Goal: Task Accomplishment & Management: Manage account settings

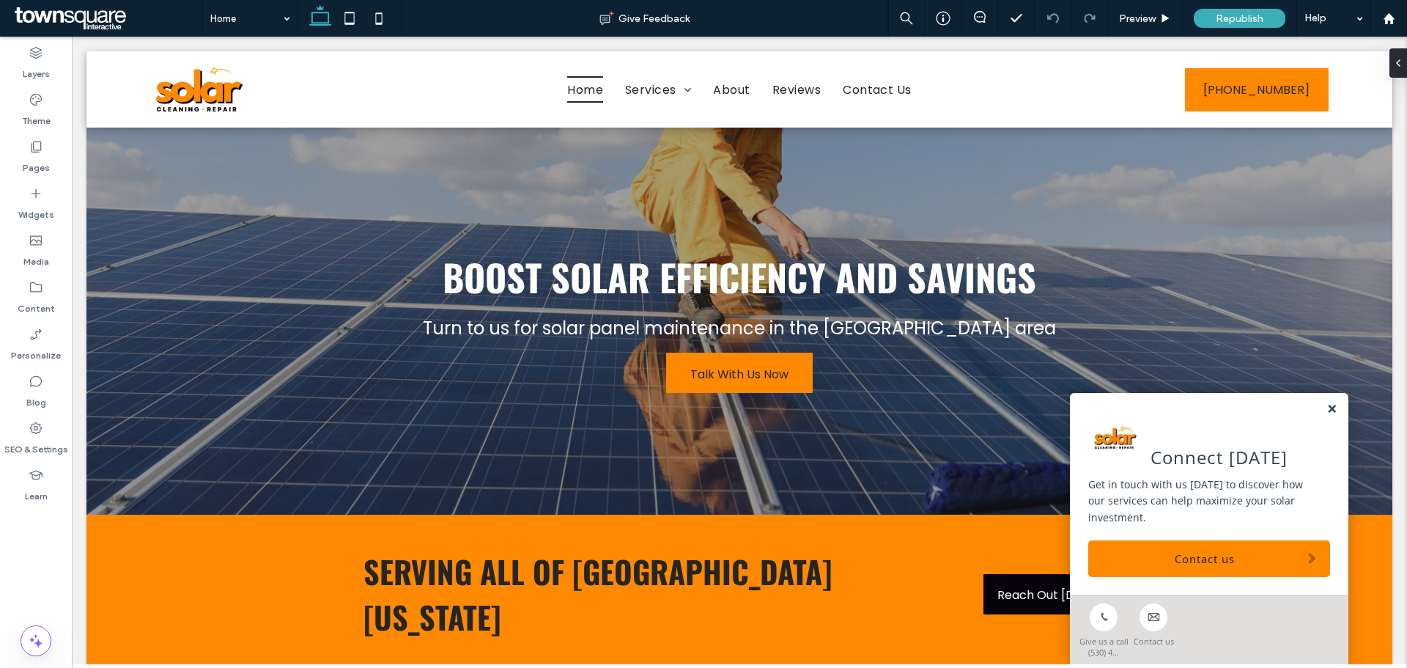
click at [1327, 408] on link at bounding box center [1332, 409] width 11 height 12
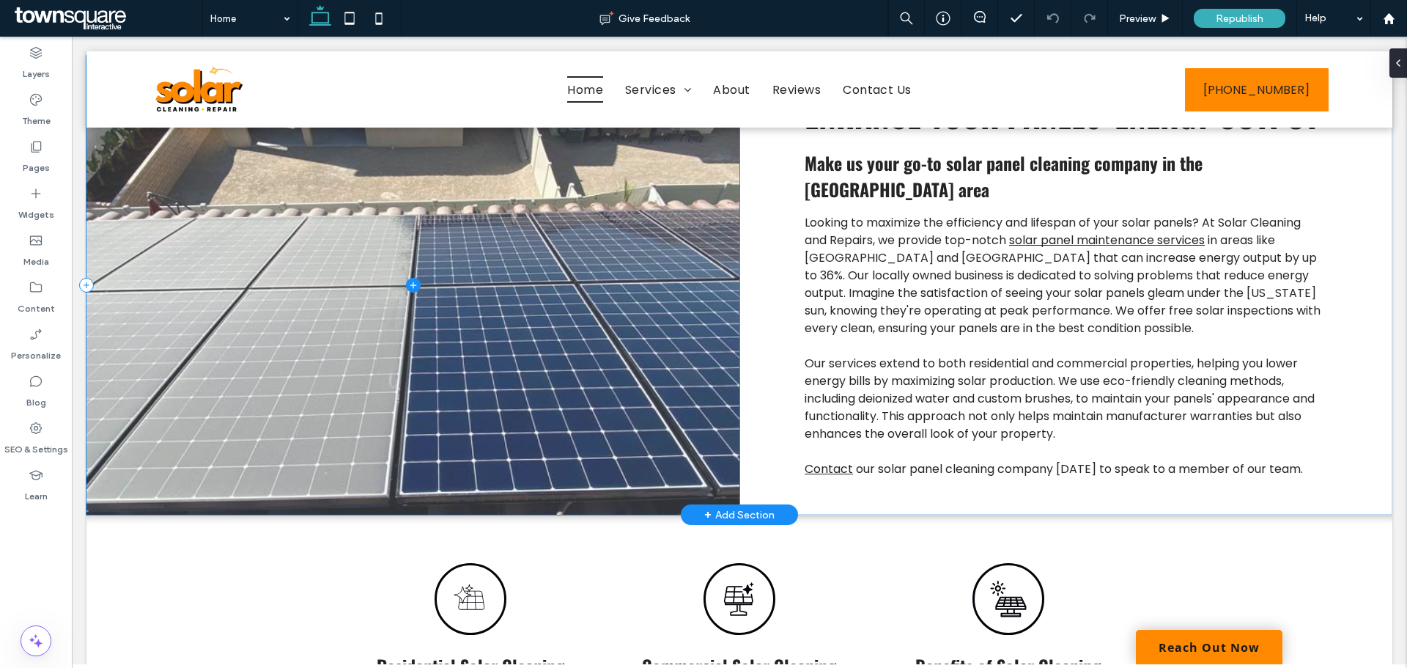
scroll to position [440, 0]
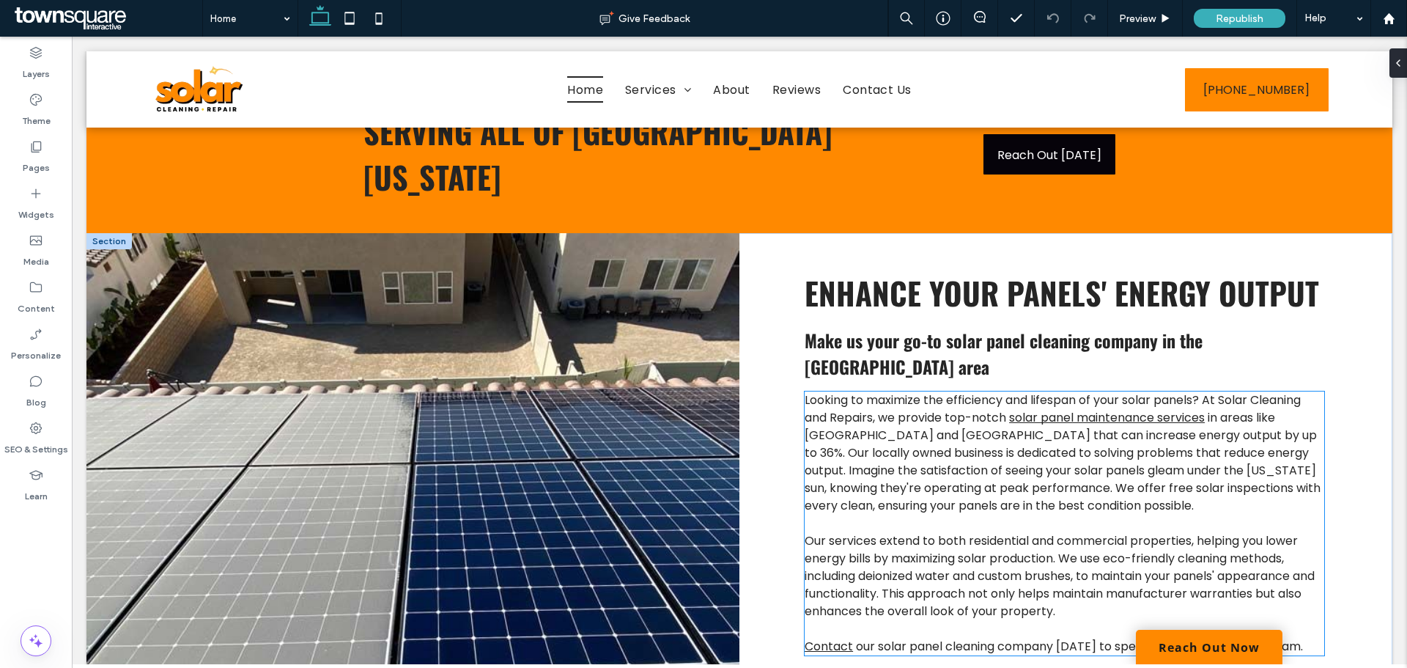
click at [828, 409] on span "in areas like [GEOGRAPHIC_DATA] and [GEOGRAPHIC_DATA] that can increase energy …" at bounding box center [1063, 461] width 516 height 105
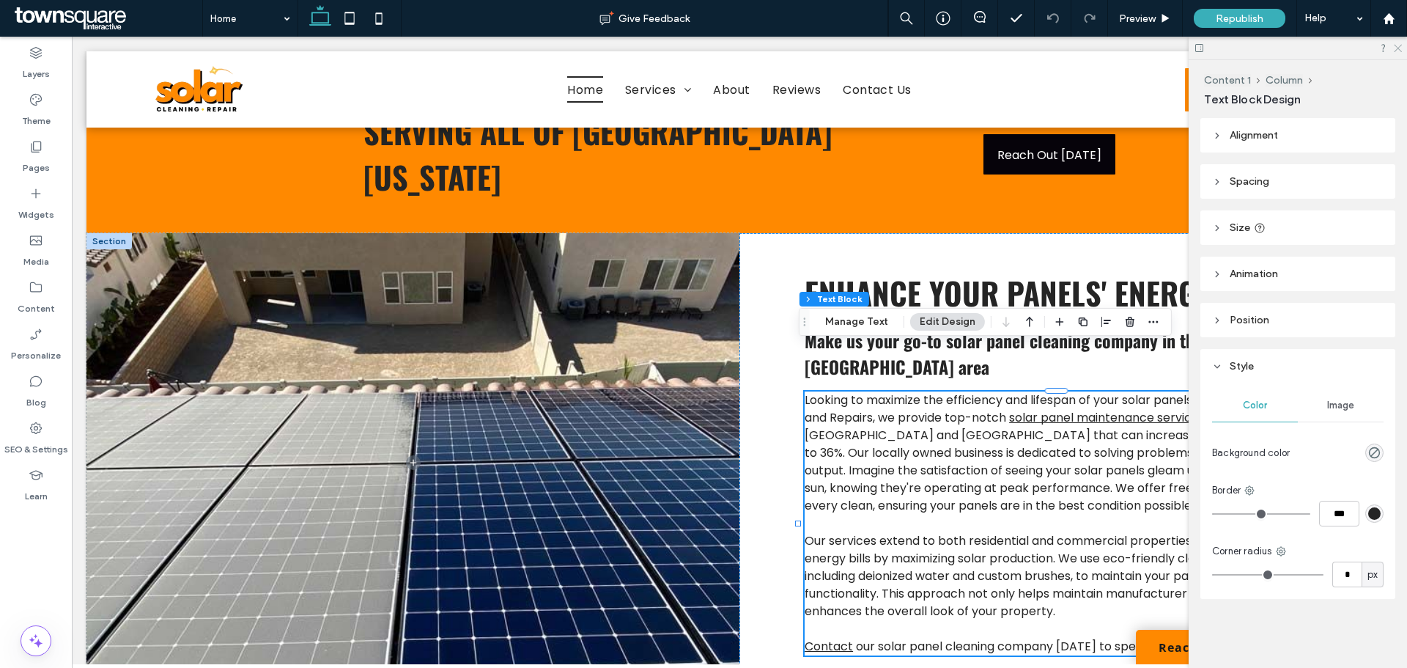
click at [1399, 49] on icon at bounding box center [1398, 48] width 10 height 10
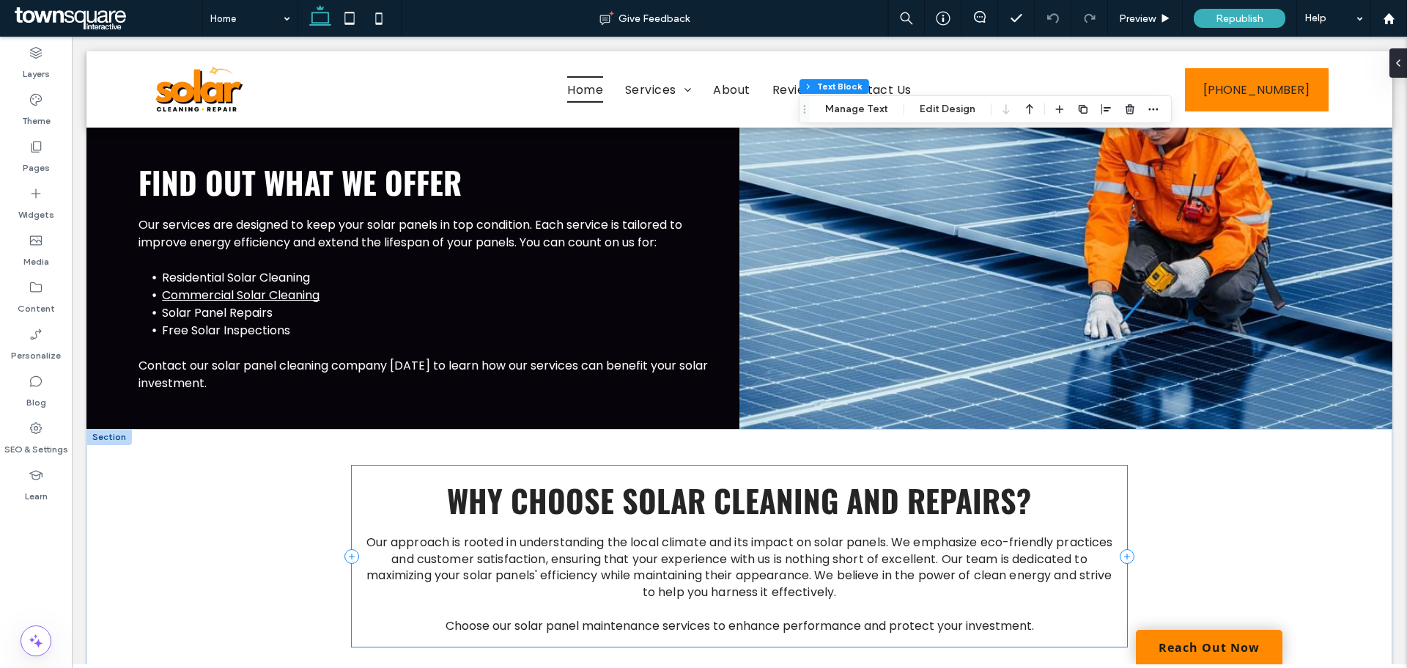
scroll to position [1622, 0]
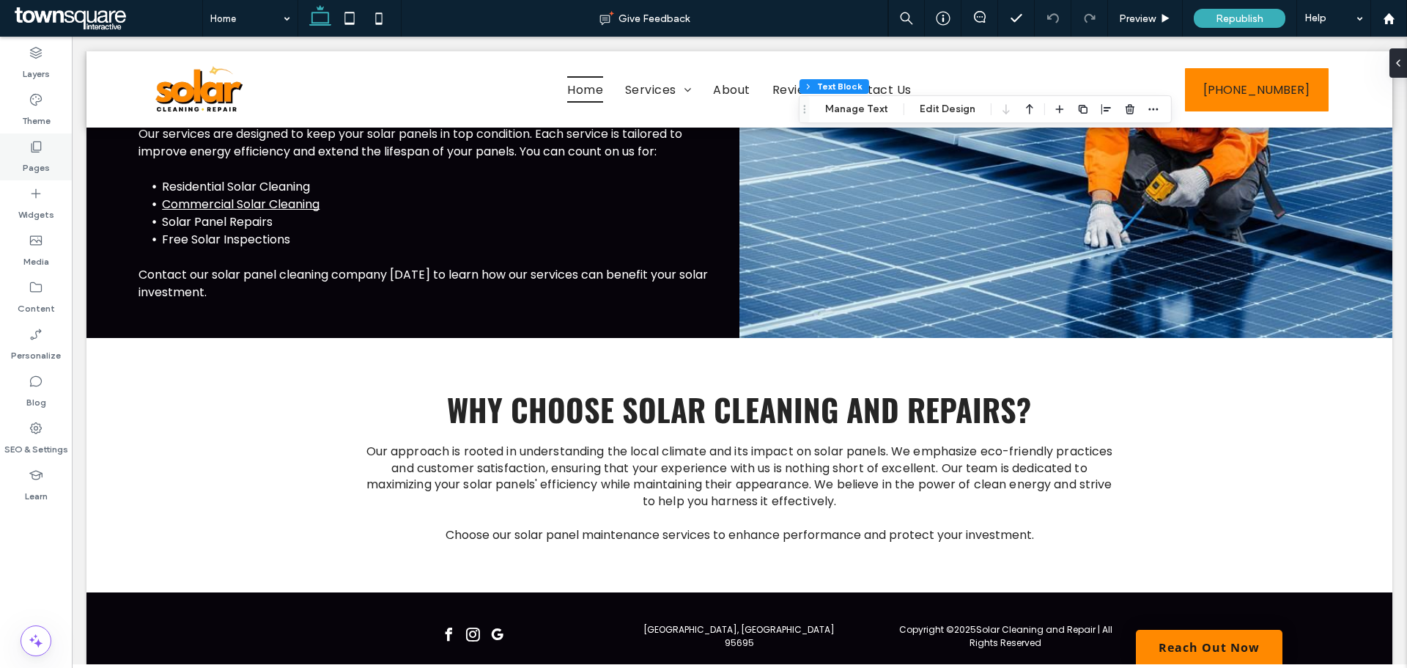
click at [39, 159] on label "Pages" at bounding box center [36, 164] width 27 height 21
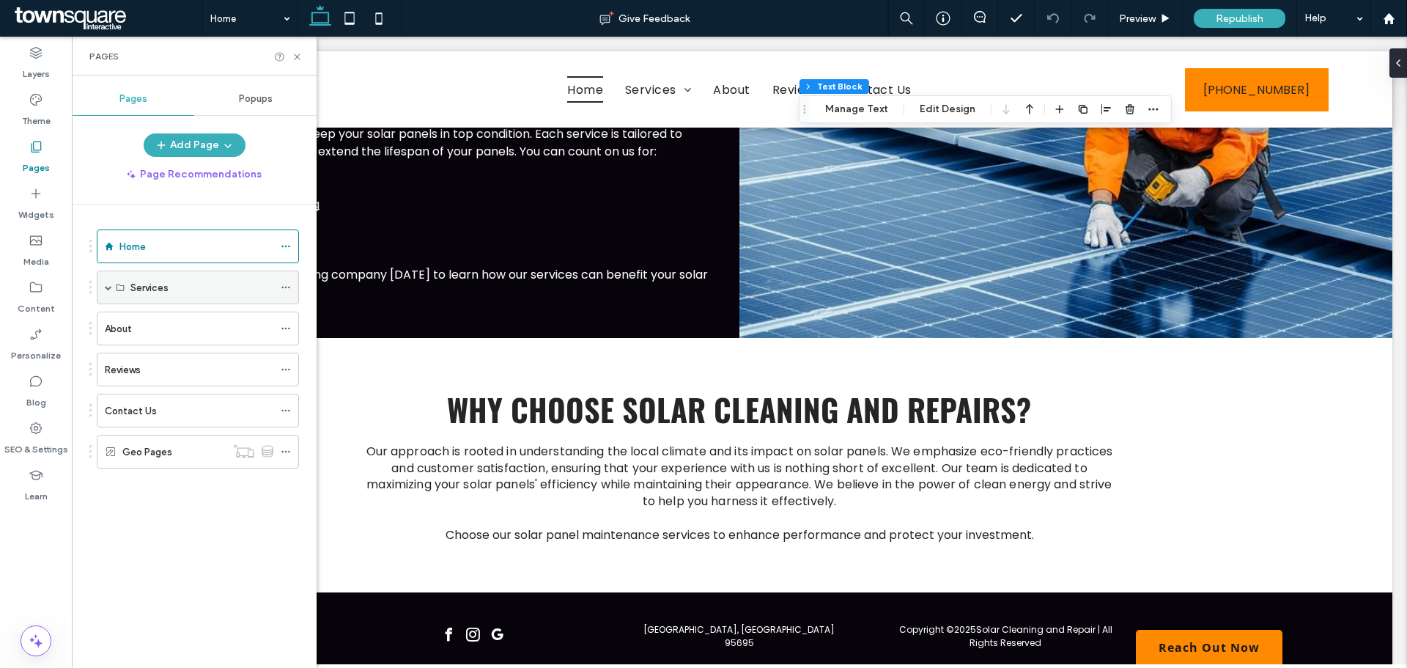
click at [146, 292] on label "Services" at bounding box center [149, 288] width 38 height 26
click at [107, 288] on span at bounding box center [108, 287] width 7 height 7
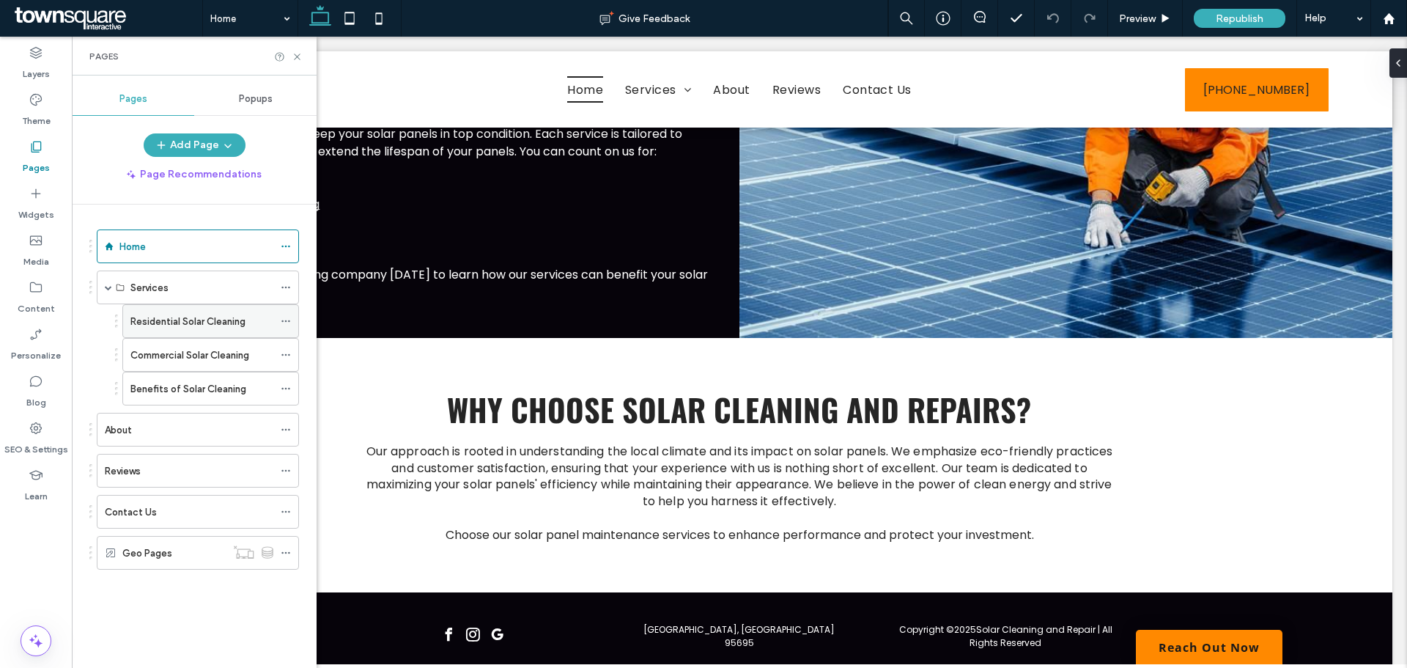
click at [153, 317] on label "Residential Solar Cleaning" at bounding box center [187, 322] width 115 height 26
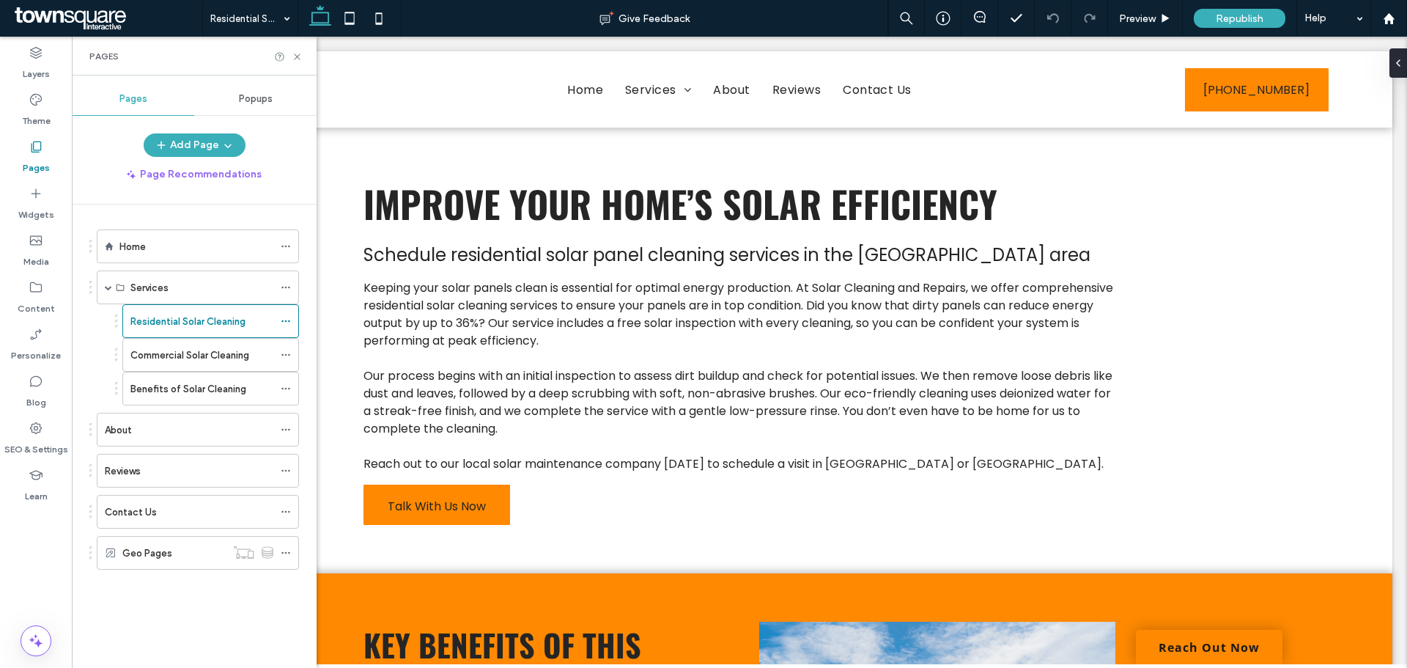
click at [1255, 7] on div "Republish" at bounding box center [1240, 18] width 92 height 37
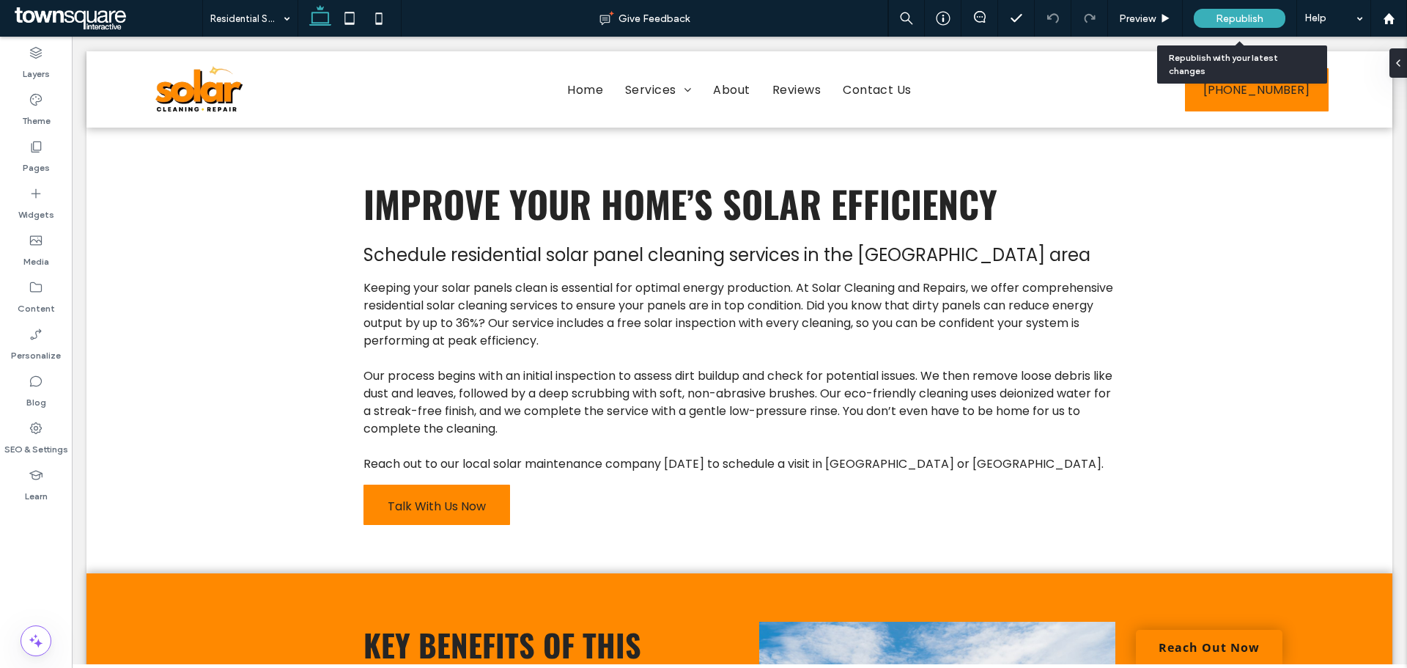
click at [1261, 21] on span "Republish" at bounding box center [1240, 18] width 48 height 12
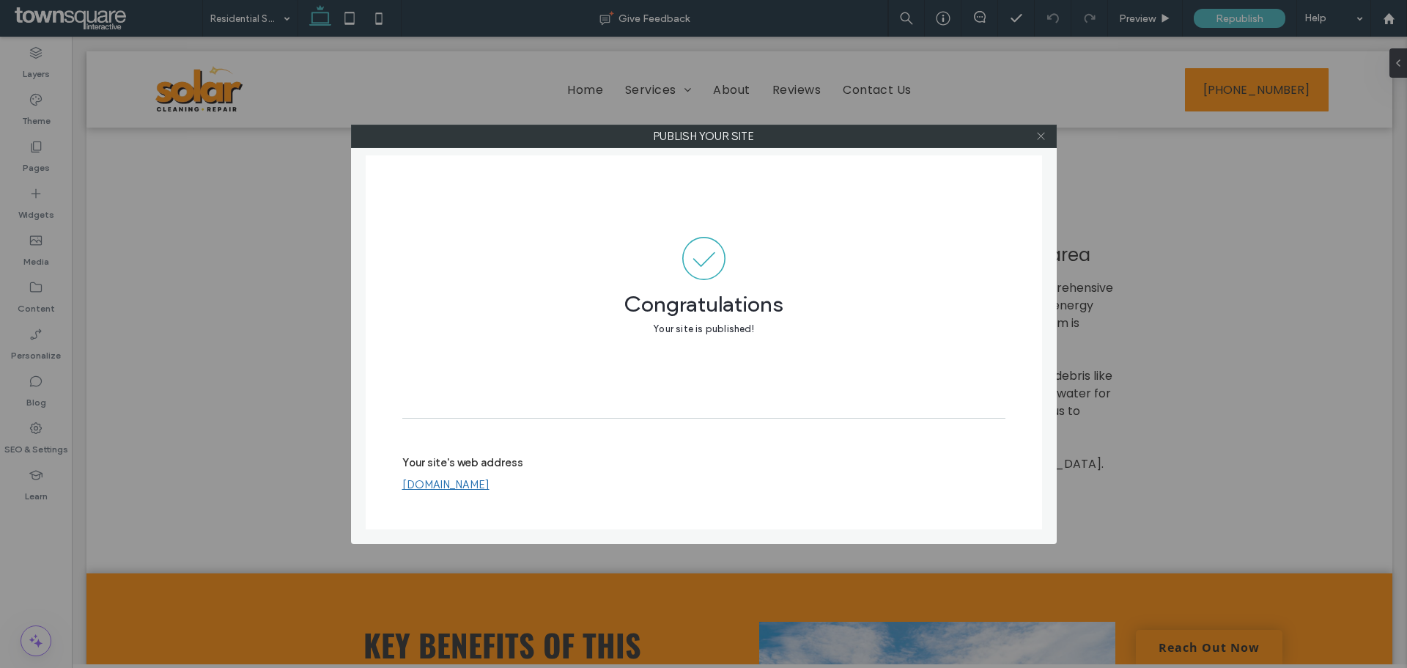
click at [1036, 138] on icon at bounding box center [1041, 135] width 11 height 11
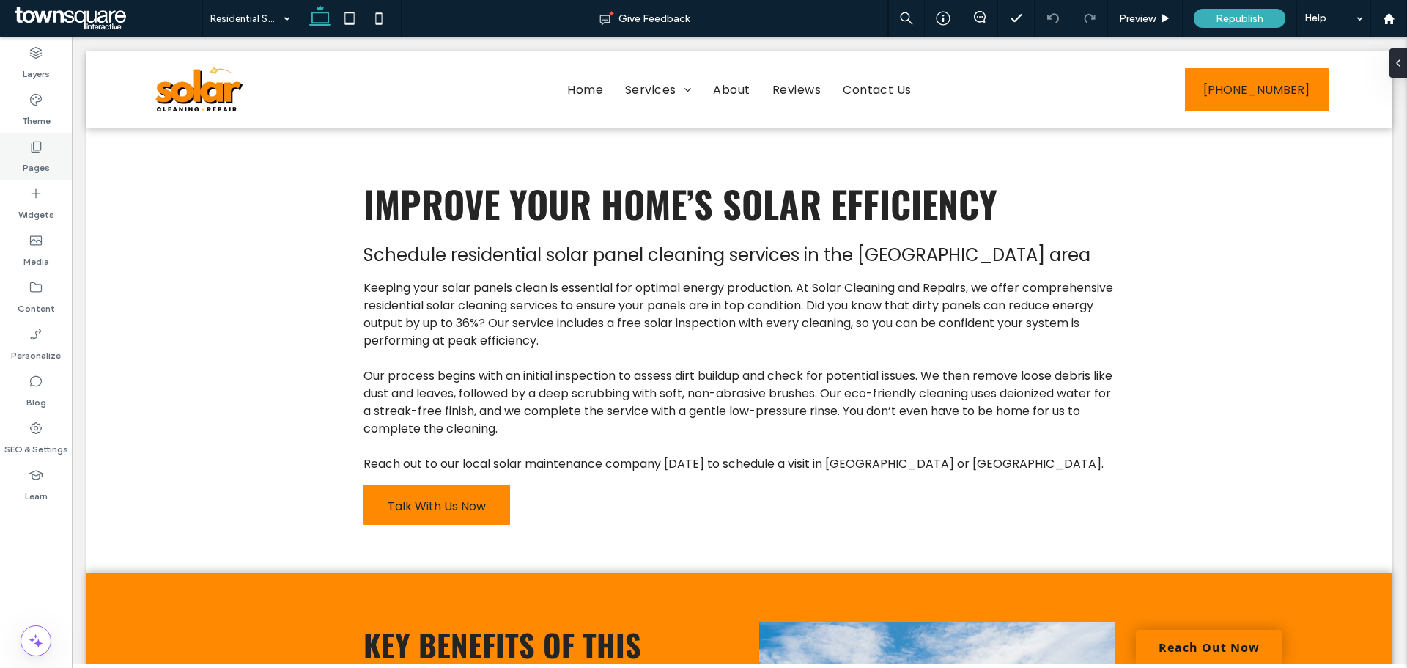
click at [37, 163] on label "Pages" at bounding box center [36, 164] width 27 height 21
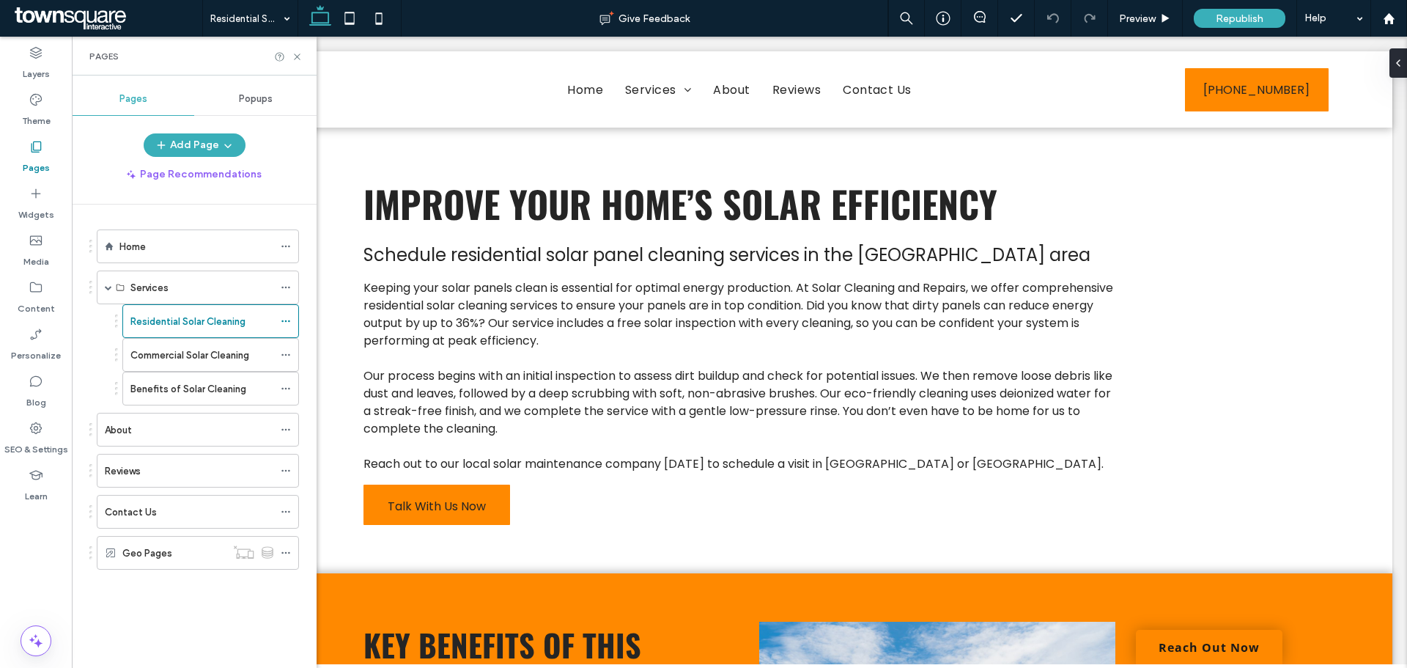
click at [169, 343] on div "Commercial Solar Cleaning" at bounding box center [201, 355] width 143 height 32
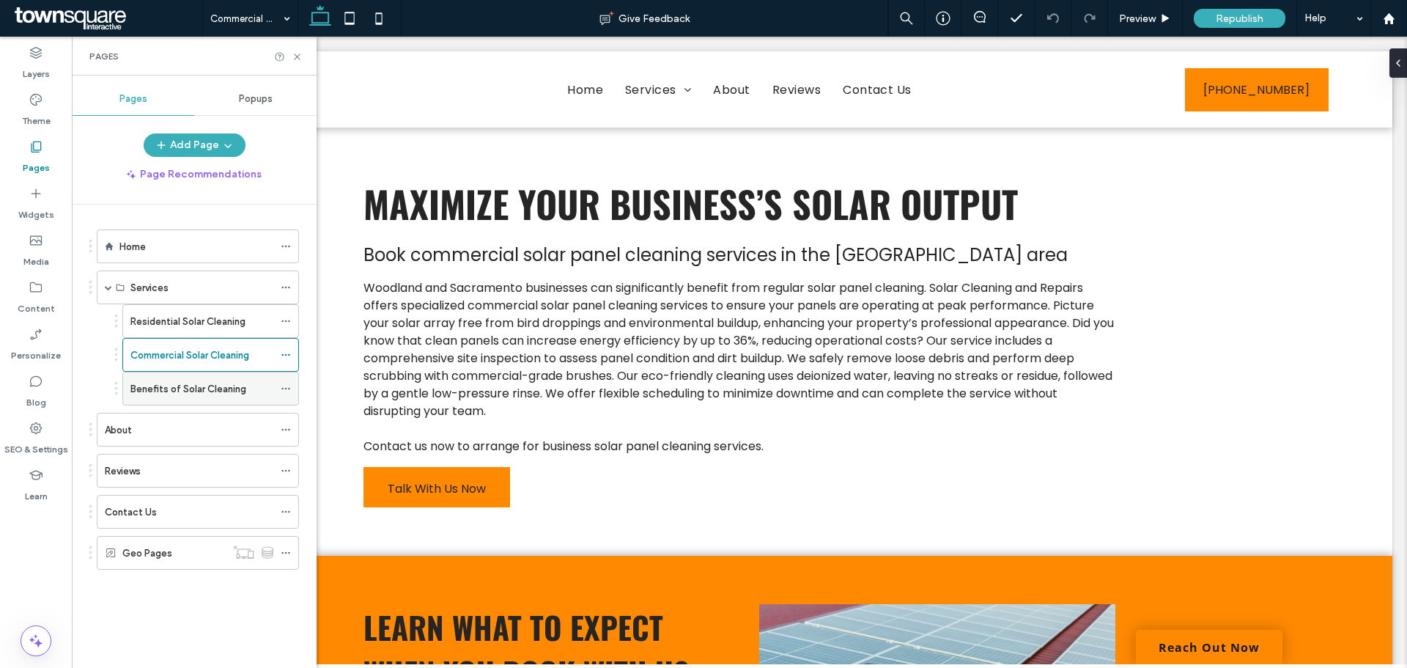
click at [186, 391] on label "Benefits of Solar Cleaning" at bounding box center [188, 389] width 116 height 26
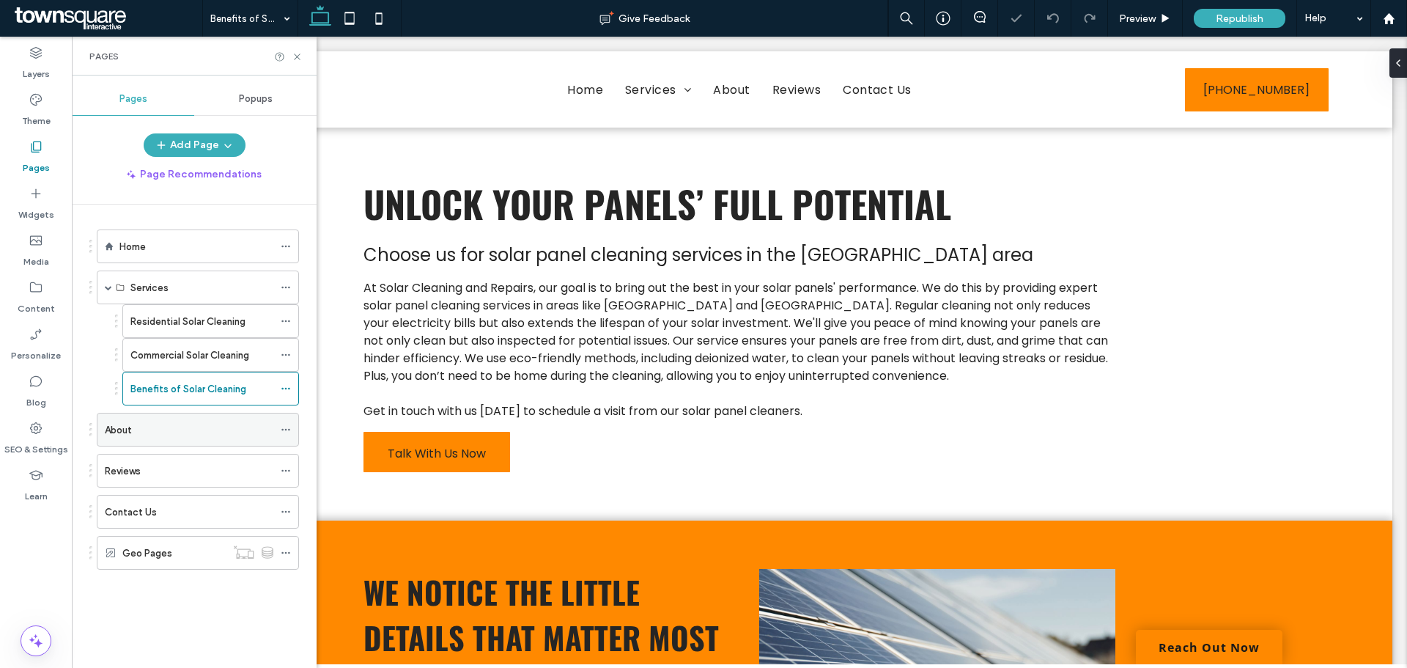
click at [169, 421] on div "About" at bounding box center [189, 429] width 169 height 32
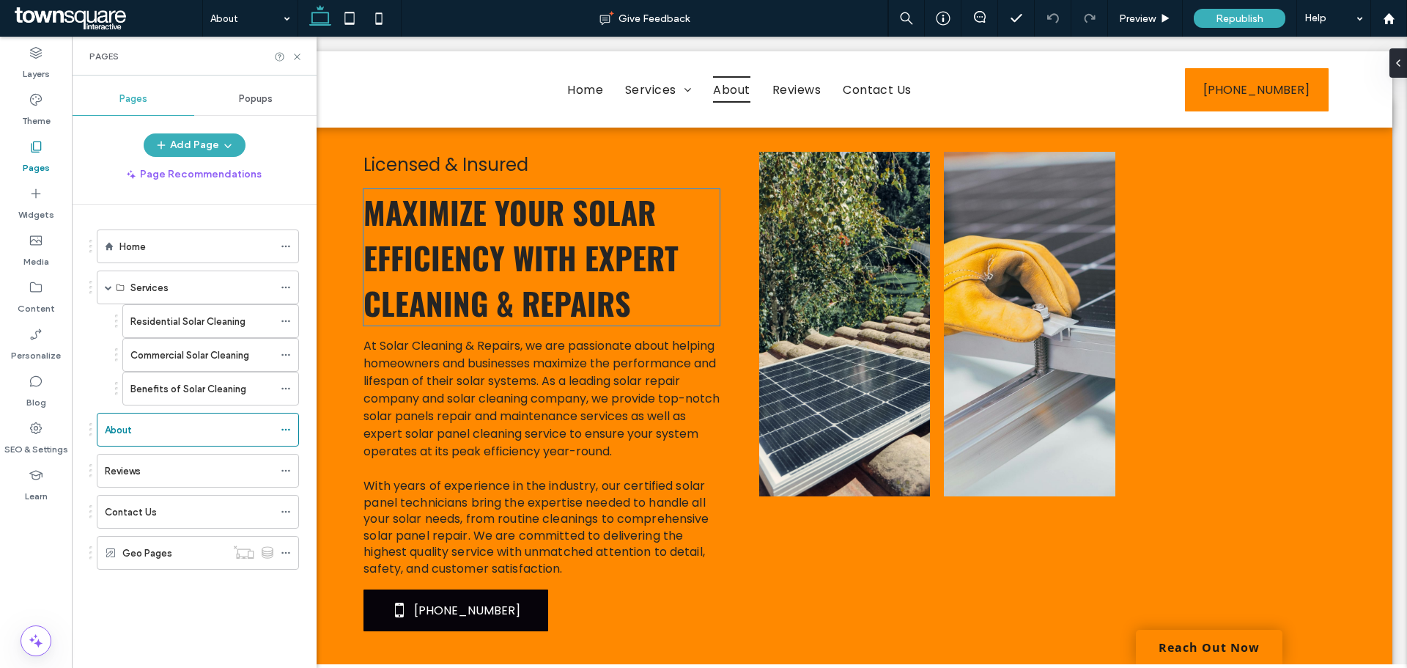
scroll to position [293, 0]
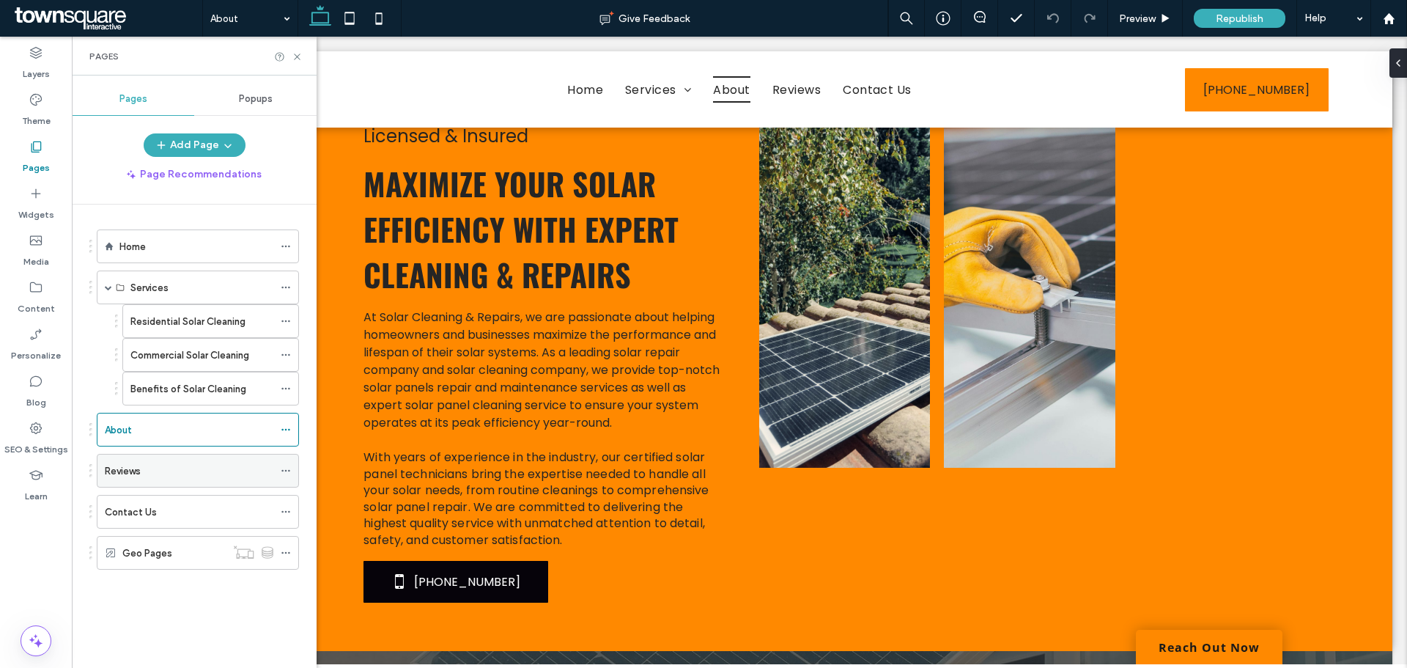
click at [154, 467] on div "Reviews" at bounding box center [189, 470] width 169 height 15
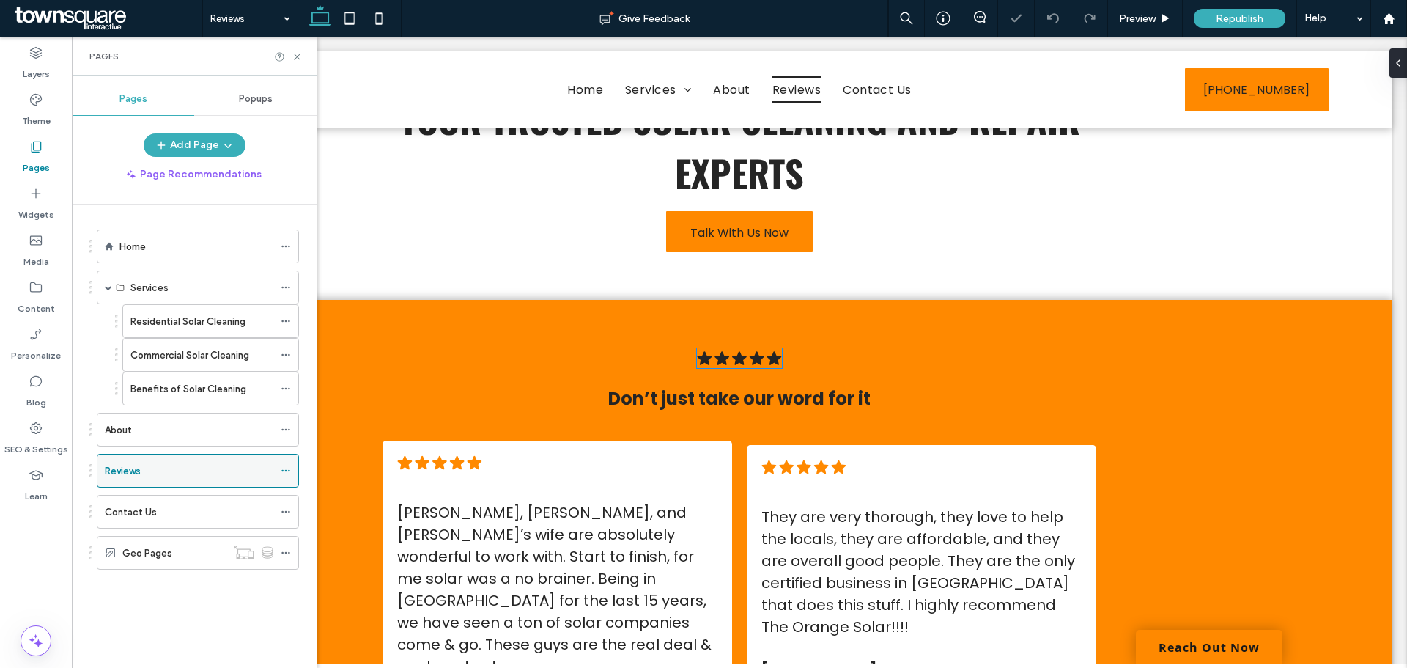
scroll to position [147, 0]
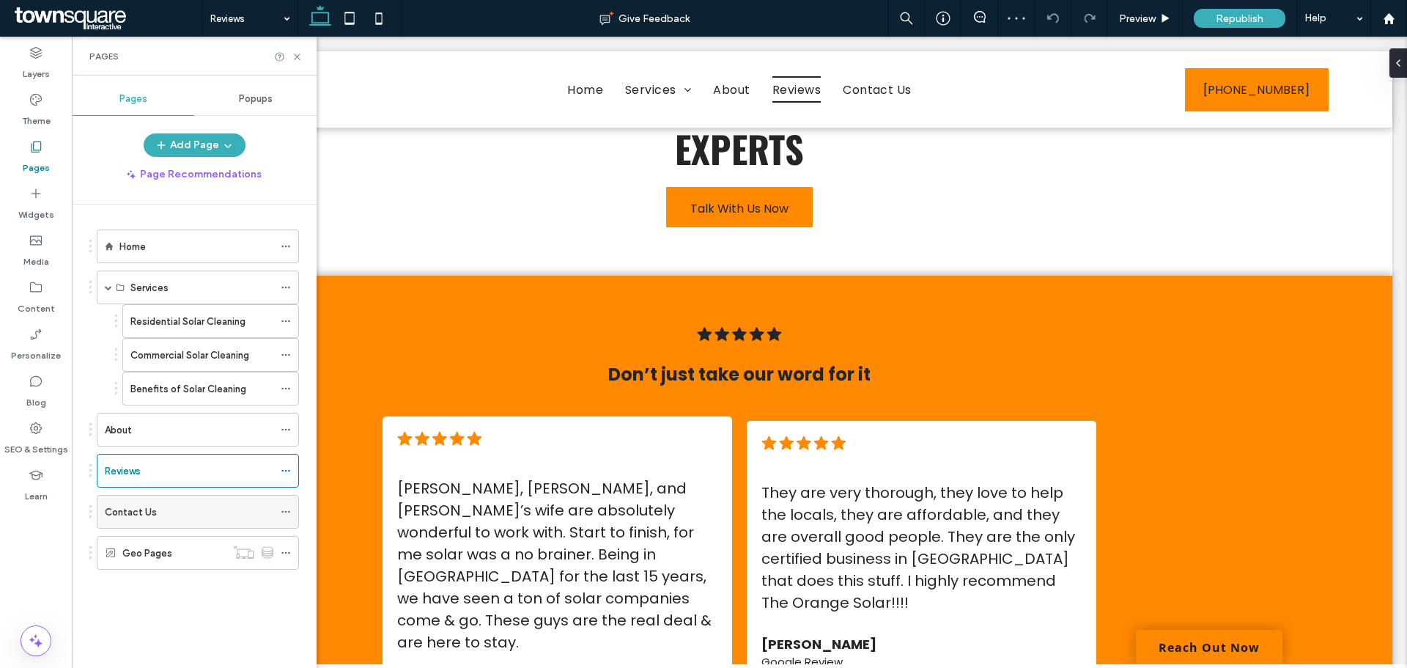
click at [204, 498] on div "Contact Us" at bounding box center [189, 512] width 169 height 32
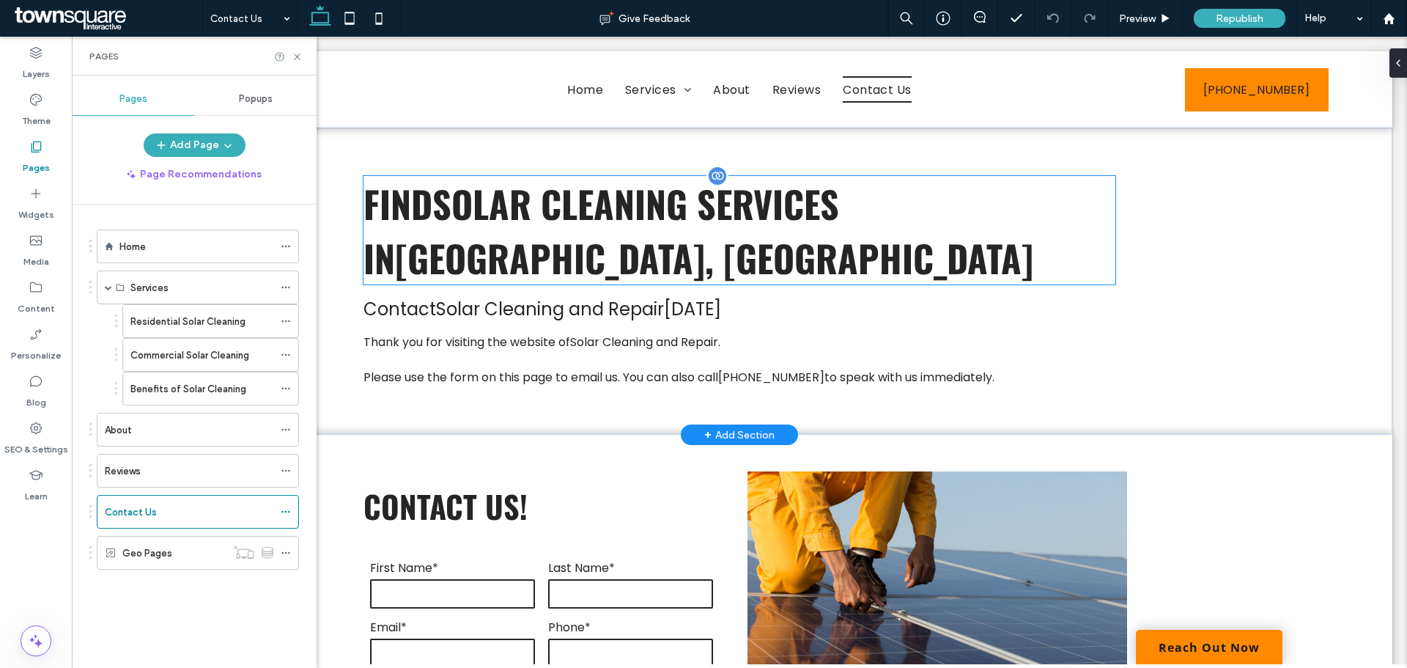
click at [896, 230] on span "[GEOGRAPHIC_DATA], [GEOGRAPHIC_DATA]" at bounding box center [714, 257] width 638 height 54
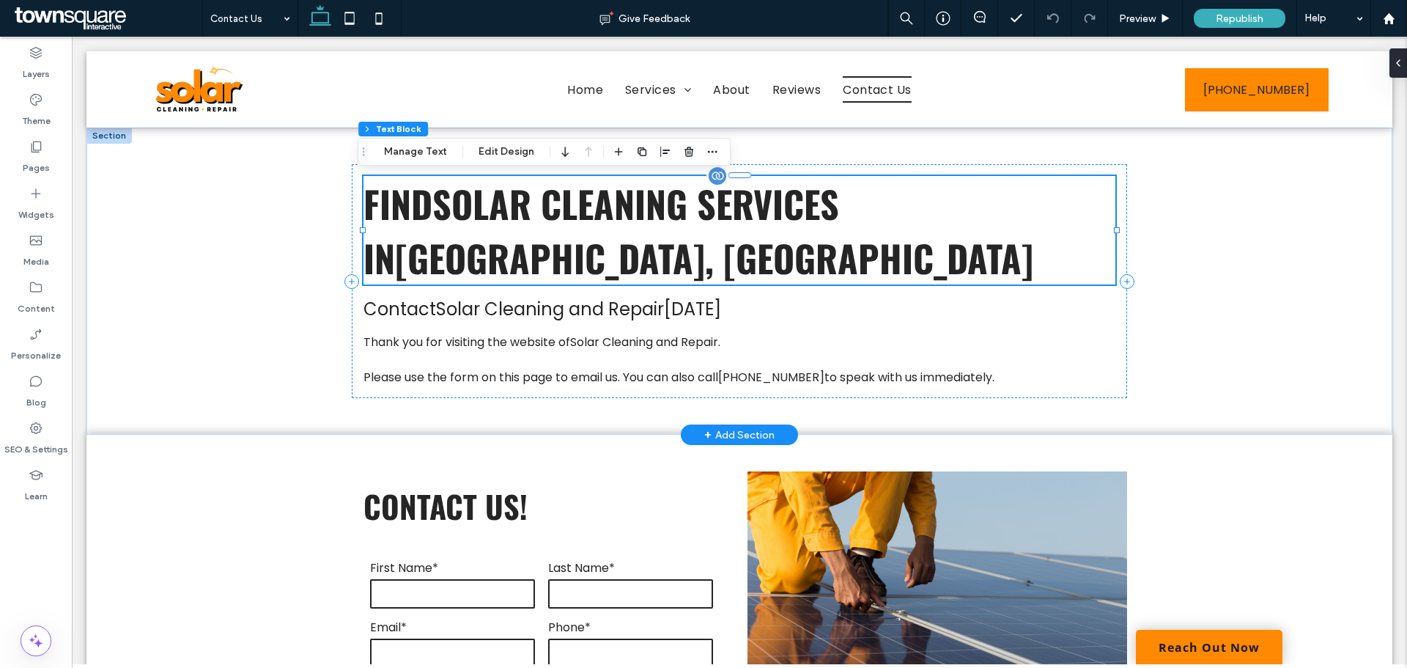
click at [905, 230] on span "[GEOGRAPHIC_DATA], [GEOGRAPHIC_DATA]" at bounding box center [714, 257] width 638 height 54
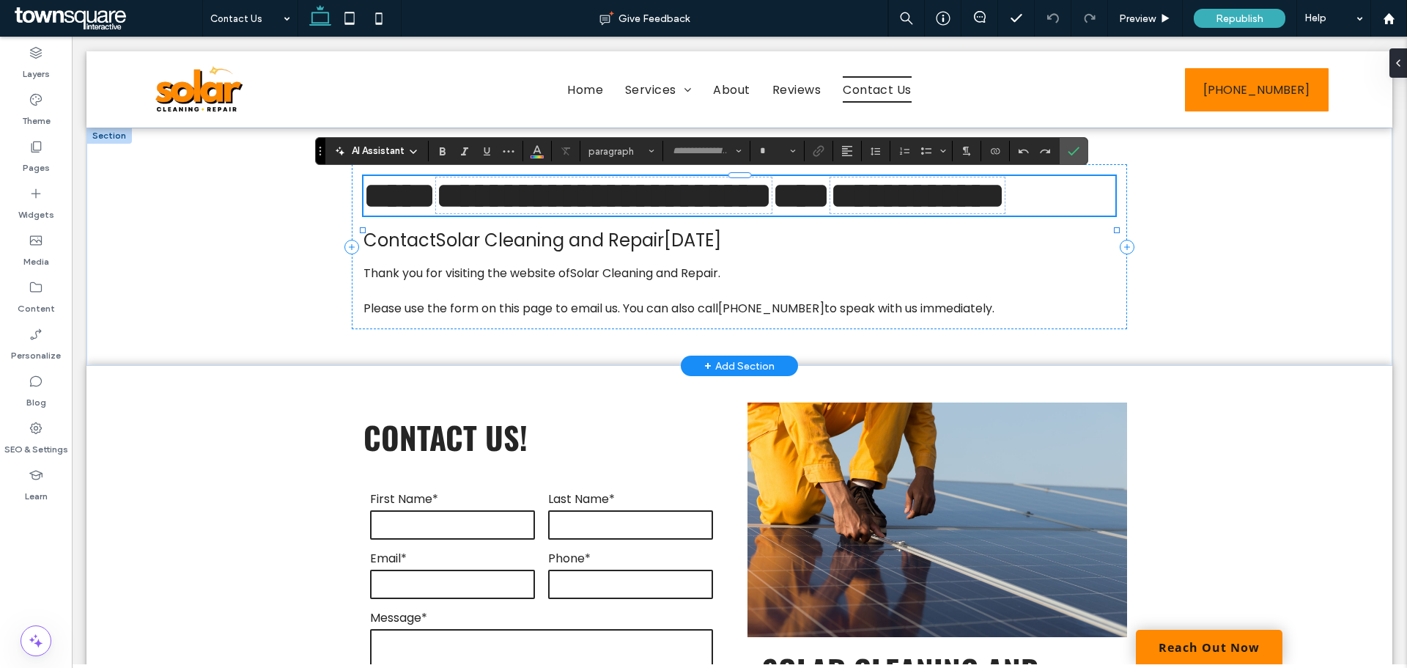
type input "******"
type input "**"
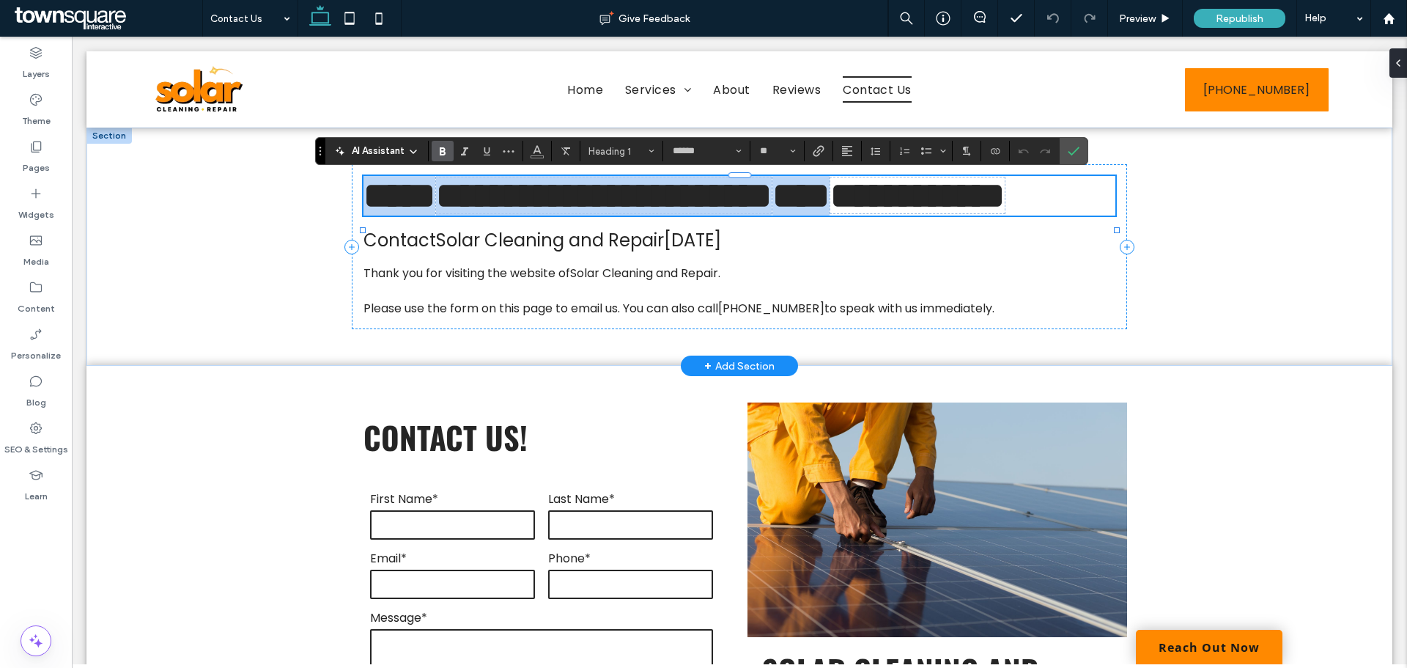
click at [944, 216] on h1 "**********" at bounding box center [739, 196] width 751 height 40
click at [954, 216] on h1 "**********" at bounding box center [739, 196] width 751 height 40
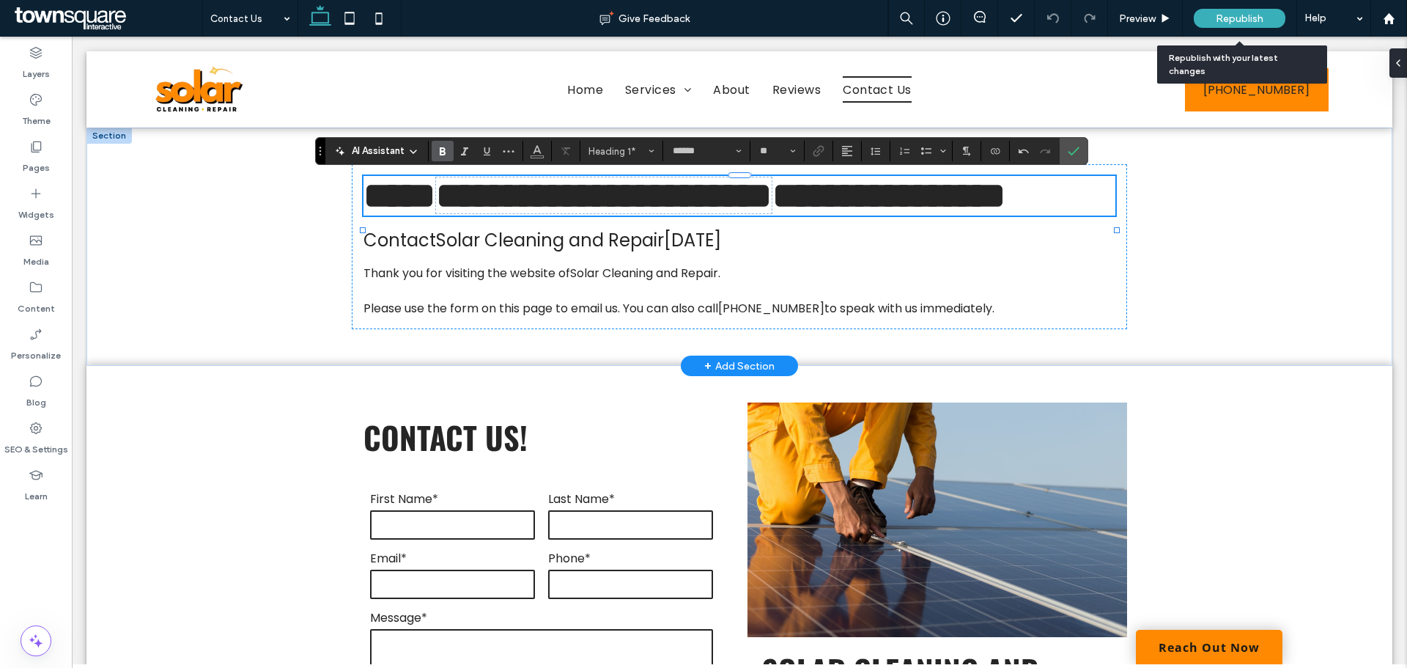
click at [1219, 17] on span "Republish" at bounding box center [1240, 18] width 48 height 12
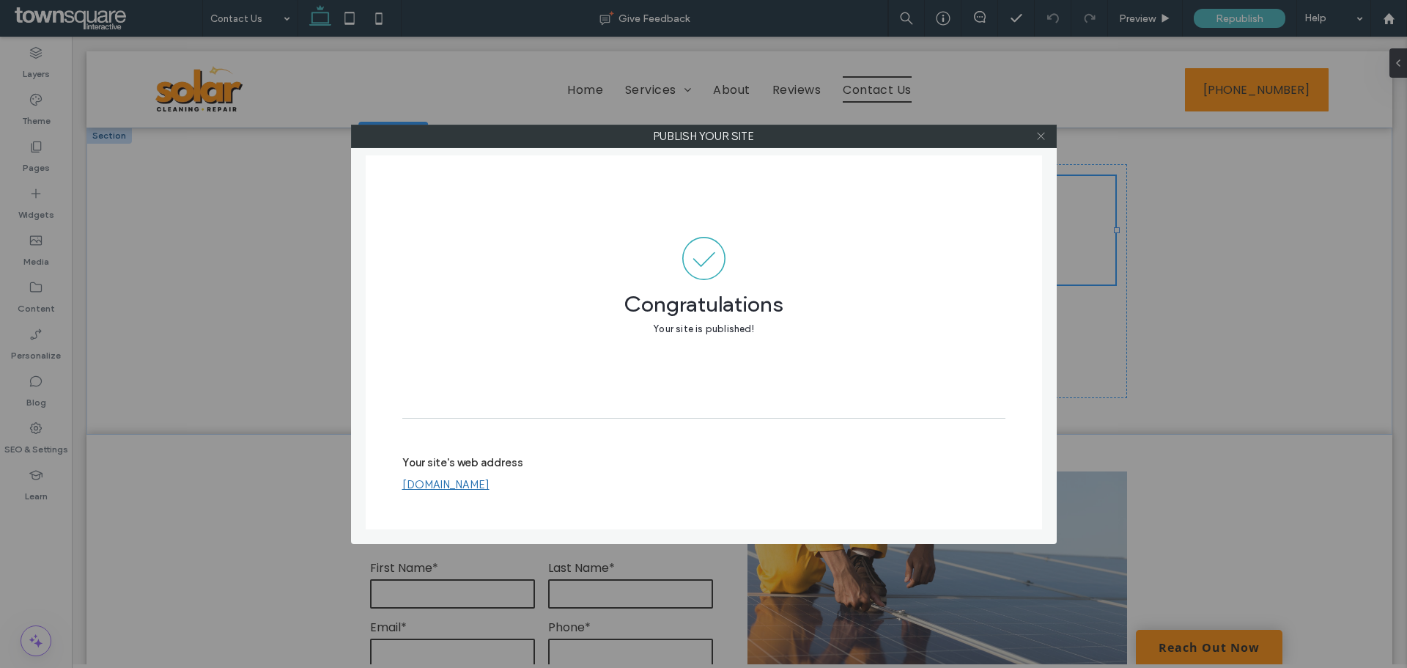
click at [1039, 133] on use at bounding box center [1040, 136] width 7 height 7
